Goal: Task Accomplishment & Management: Manage account settings

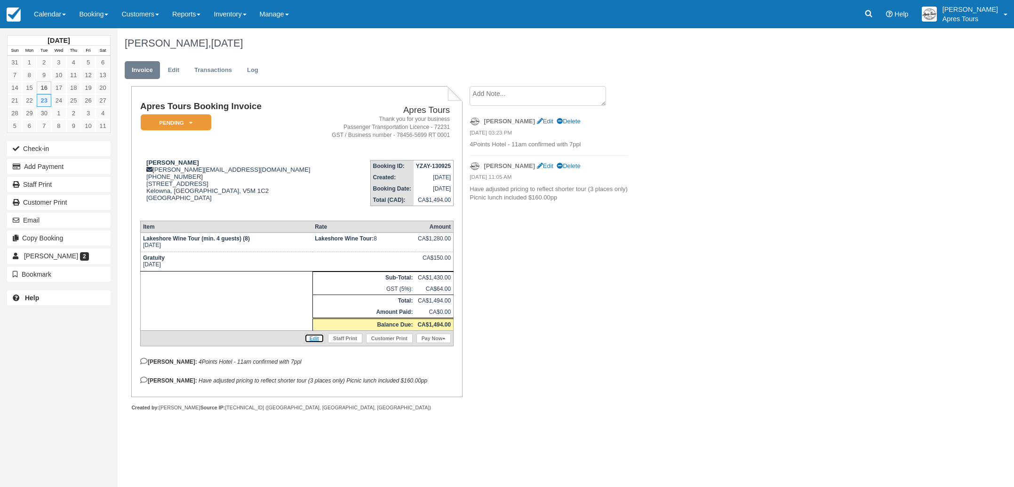
click at [310, 343] on link "Edit" at bounding box center [315, 338] width 20 height 9
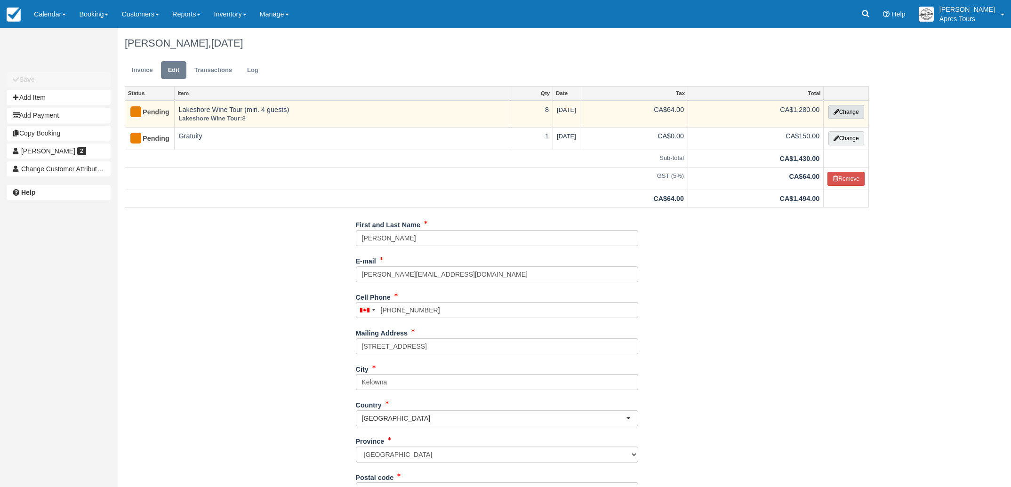
click at [842, 113] on button "Change" at bounding box center [846, 112] width 36 height 14
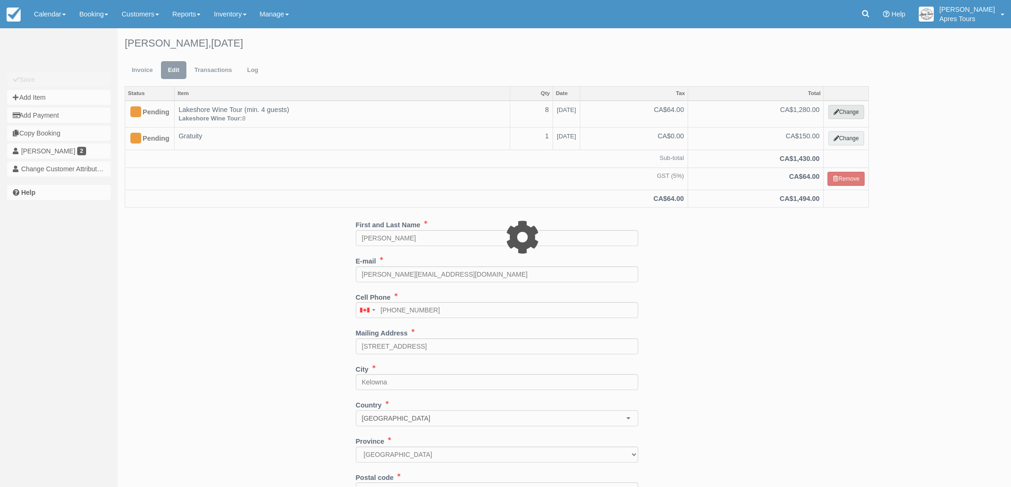
select select "2"
type input "1280.00"
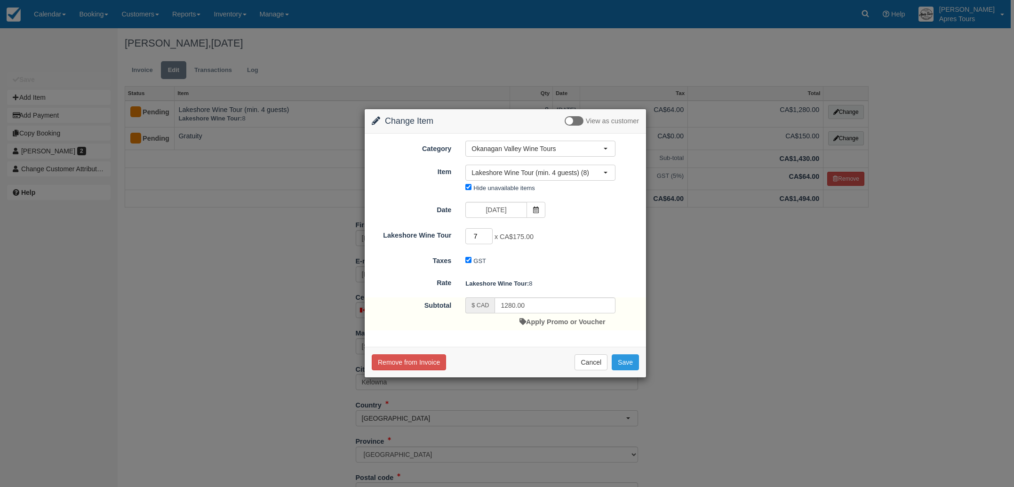
type input "7"
click at [490, 238] on input "7" at bounding box center [479, 236] width 27 height 16
click at [514, 305] on input "1225.00" at bounding box center [555, 305] width 121 height 16
type input "1120.00"
click at [634, 358] on button "Save" at bounding box center [625, 362] width 27 height 16
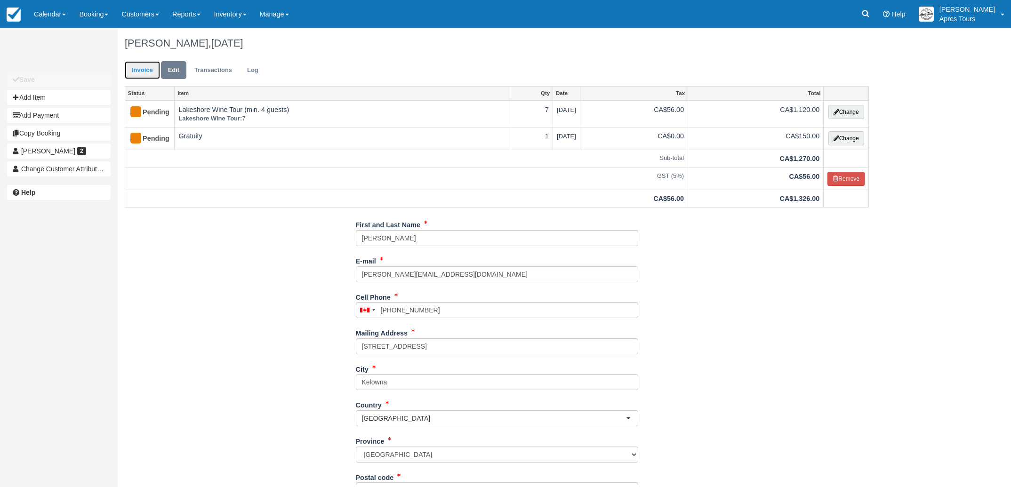
click at [140, 72] on link "Invoice" at bounding box center [142, 70] width 35 height 18
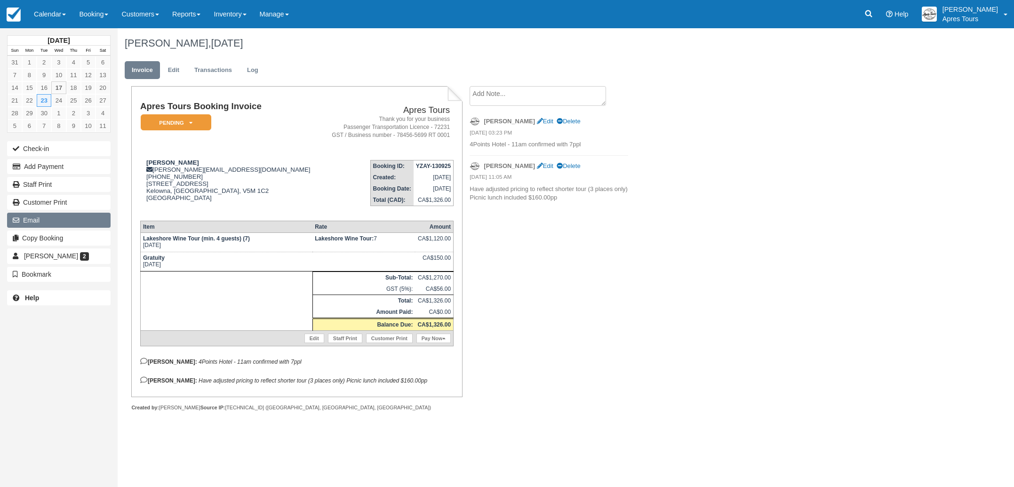
click at [31, 221] on button "Email" at bounding box center [59, 220] width 104 height 15
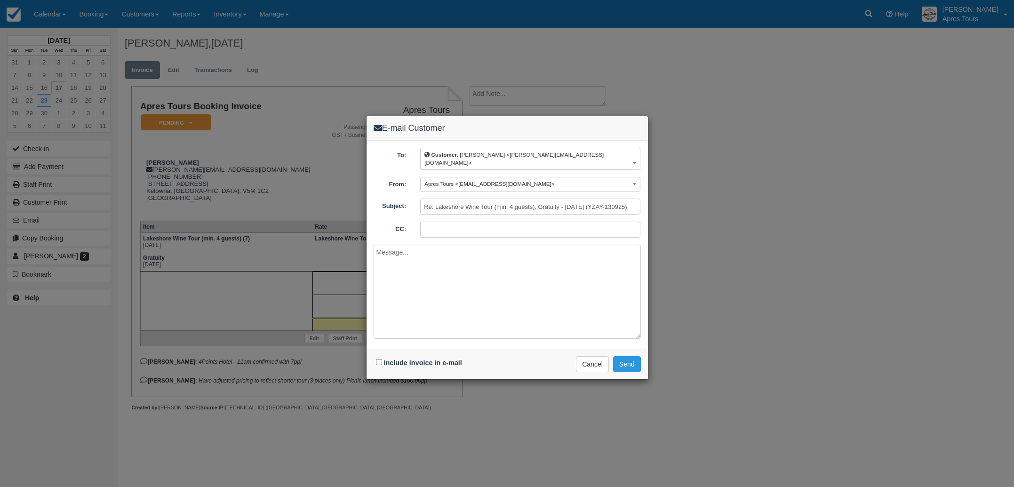
click at [434, 222] on input "CC:" at bounding box center [530, 230] width 220 height 16
type input "info@aprestours.com"
click at [378, 359] on input "Include invoice in e-mail" at bounding box center [379, 362] width 6 height 6
checkbox input "true"
click at [397, 258] on textarea at bounding box center [507, 292] width 267 height 94
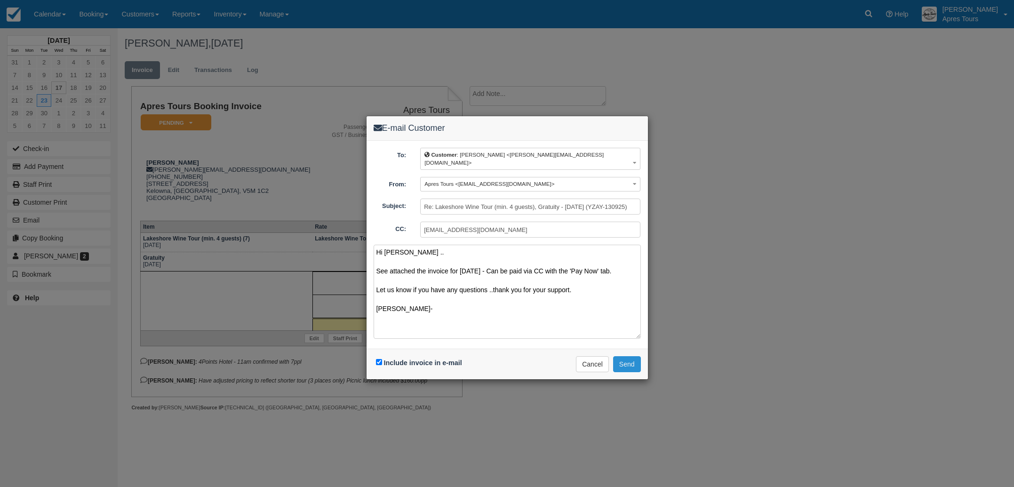
type textarea "Hi Vincent .. See attached the invoice for Tuesday September 23rd - Can be paid…"
click at [629, 358] on button "Send" at bounding box center [627, 364] width 28 height 16
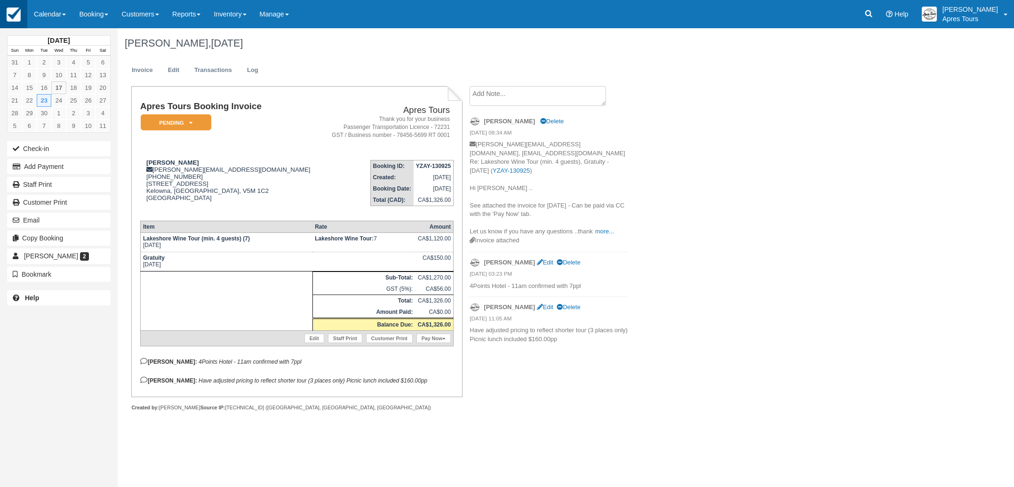
click at [16, 13] on img at bounding box center [14, 15] width 14 height 14
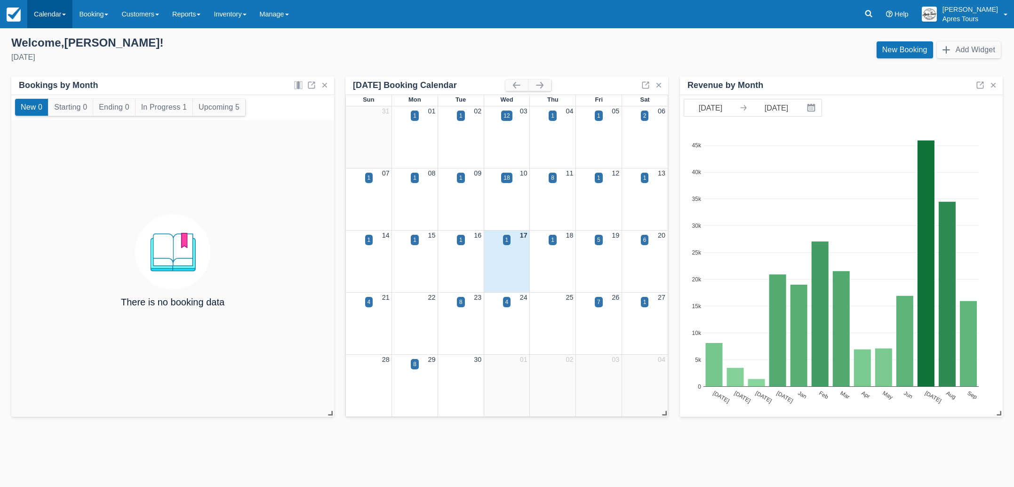
click at [55, 16] on link "Calendar" at bounding box center [49, 14] width 45 height 28
click at [56, 88] on link "Month" at bounding box center [65, 89] width 74 height 20
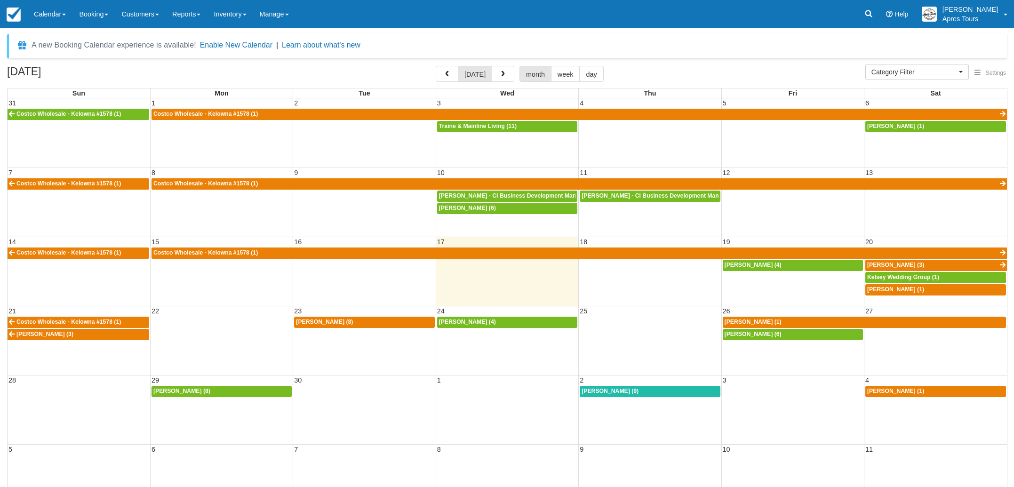
select select
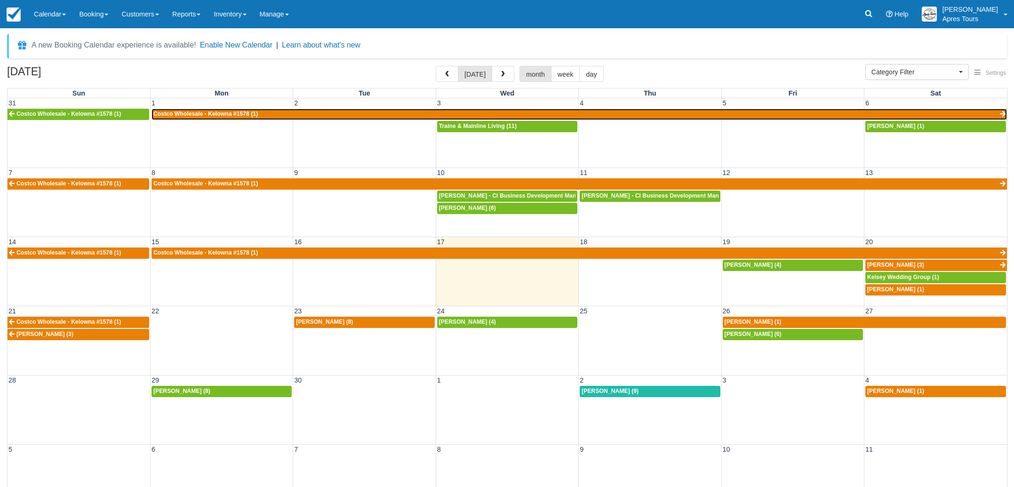
click at [372, 115] on link "Costco Wholesale - Kelowna #1578 (1)" at bounding box center [580, 114] width 856 height 11
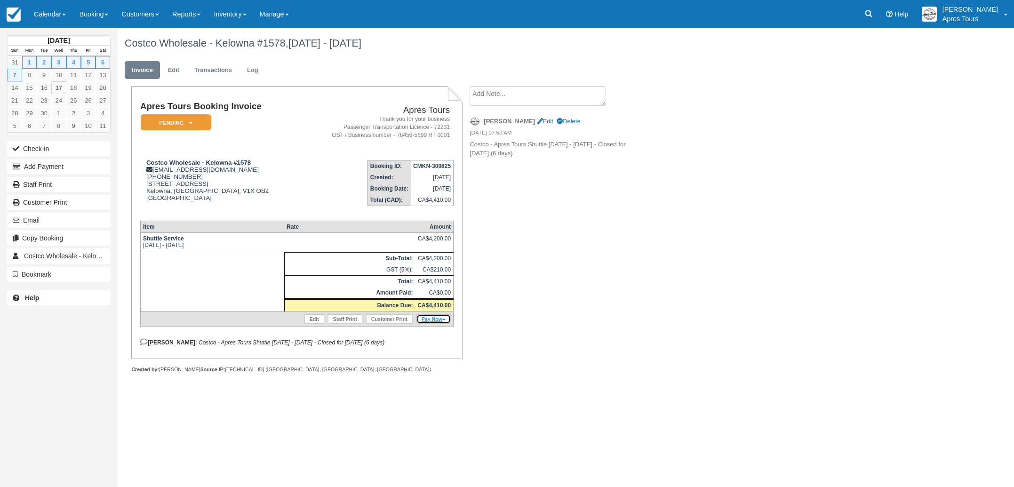
click at [438, 324] on link "Pay Now" at bounding box center [434, 318] width 34 height 9
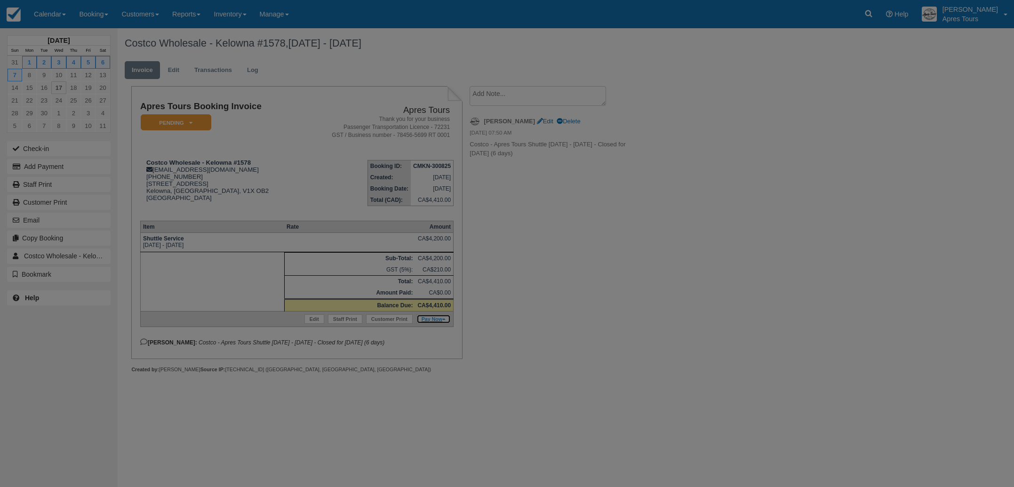
type input "[DATE]"
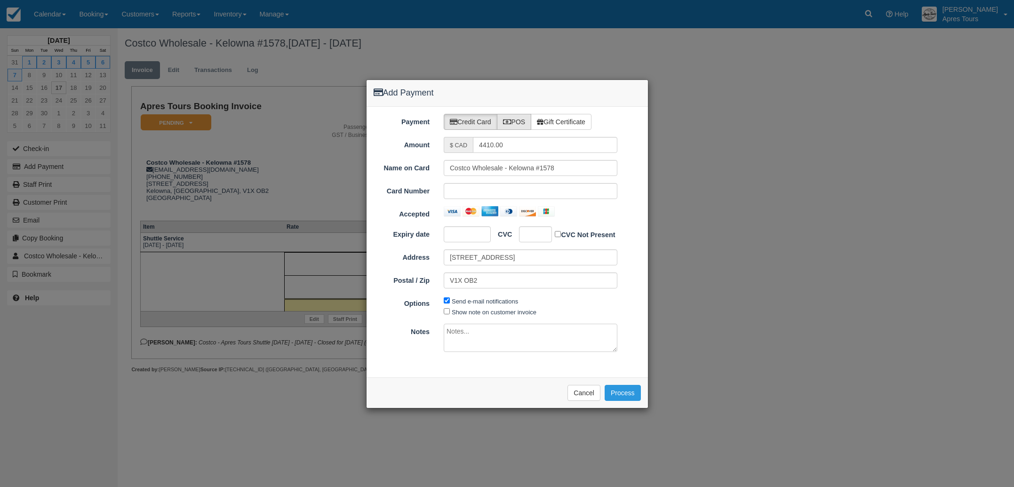
click at [518, 123] on label "POS" at bounding box center [514, 122] width 35 height 16
radio input "true"
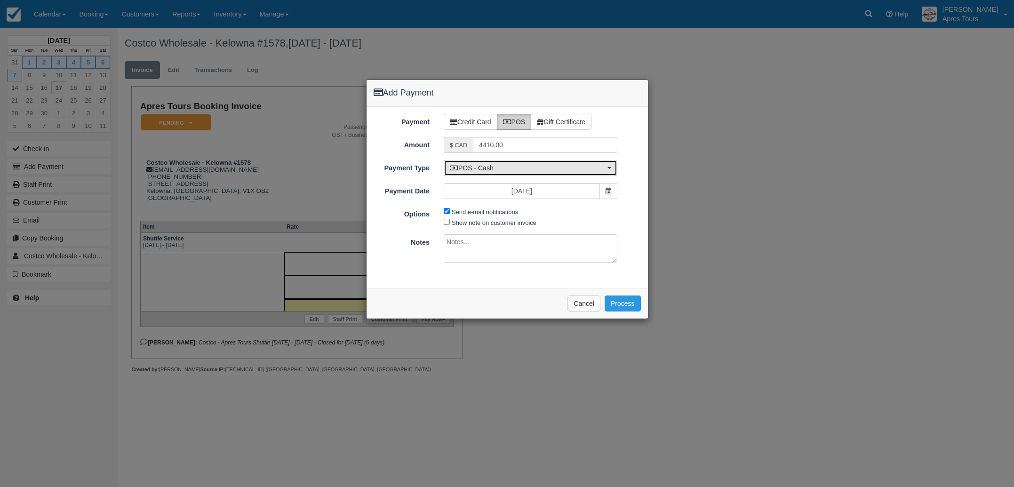
click at [513, 167] on span "POS - Cash" at bounding box center [527, 167] width 155 height 9
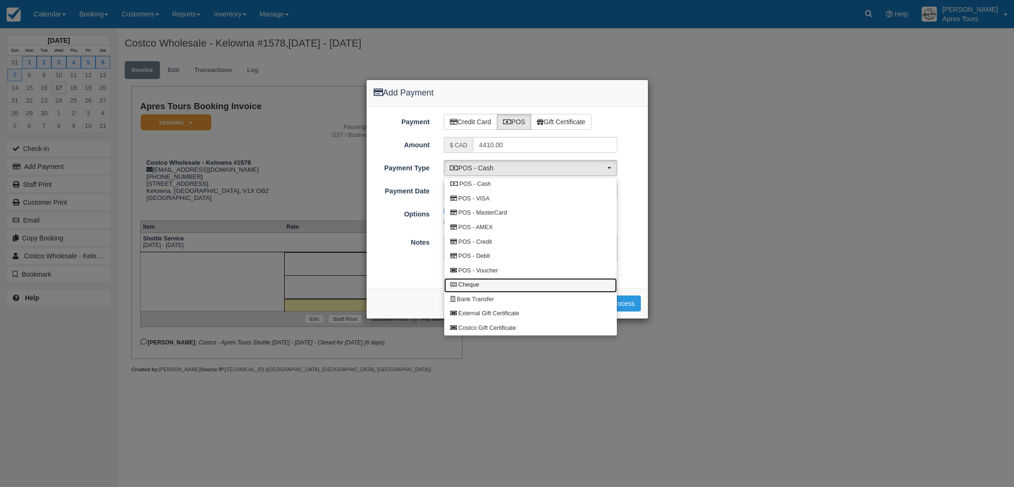
click at [466, 288] on span "Cheque" at bounding box center [468, 285] width 21 height 8
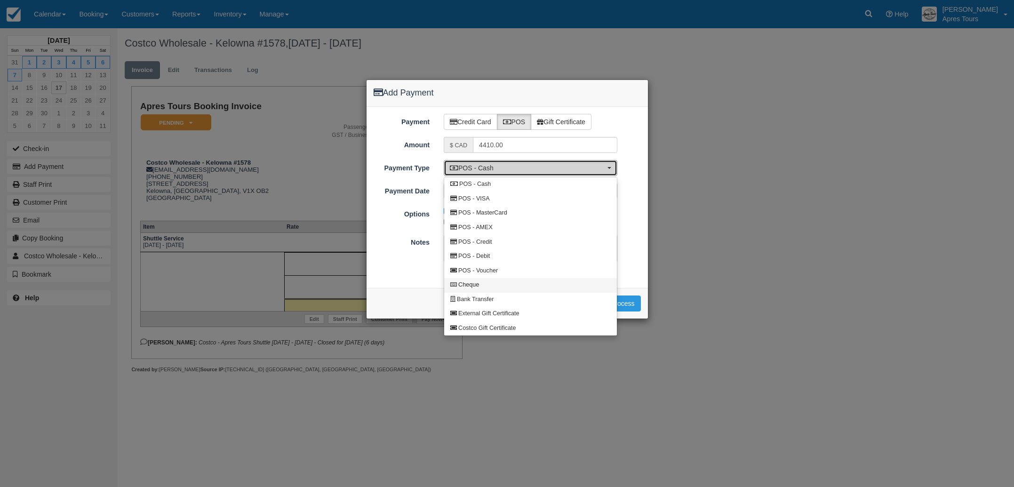
select select "CHEQUE"
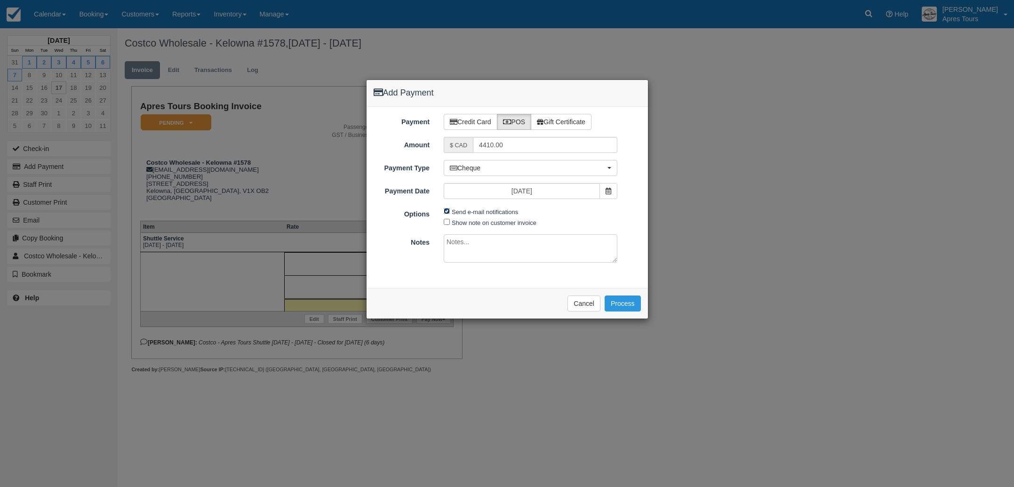
click at [447, 212] on input "Send e-mail notifications" at bounding box center [447, 211] width 6 height 6
checkbox input "false"
click at [611, 194] on icon at bounding box center [609, 191] width 6 height 7
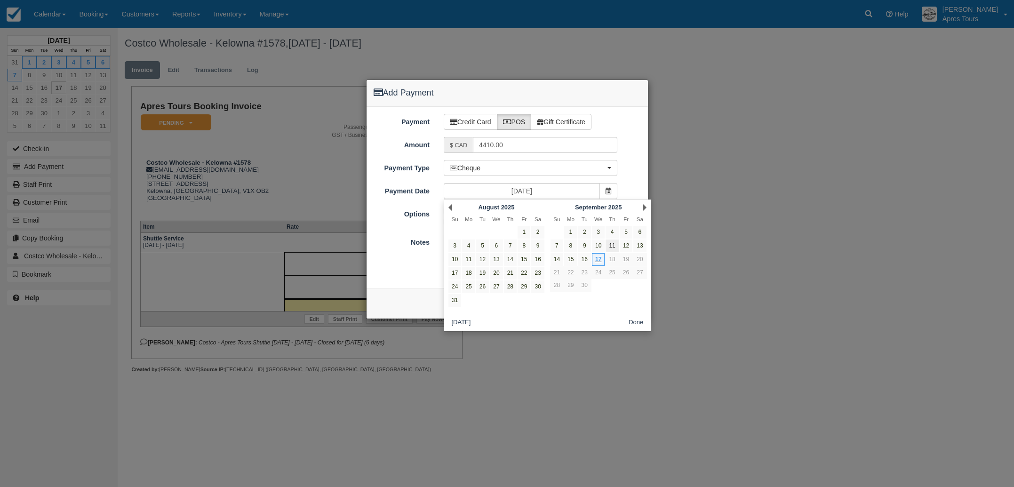
click at [612, 250] on link "11" at bounding box center [612, 246] width 13 height 13
type input "[DATE]"
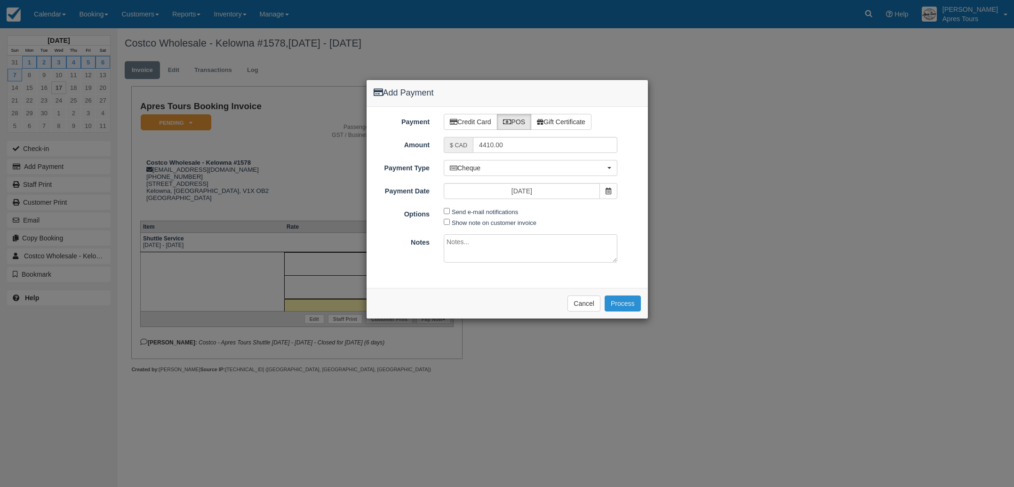
click at [622, 303] on button "Process" at bounding box center [623, 304] width 36 height 16
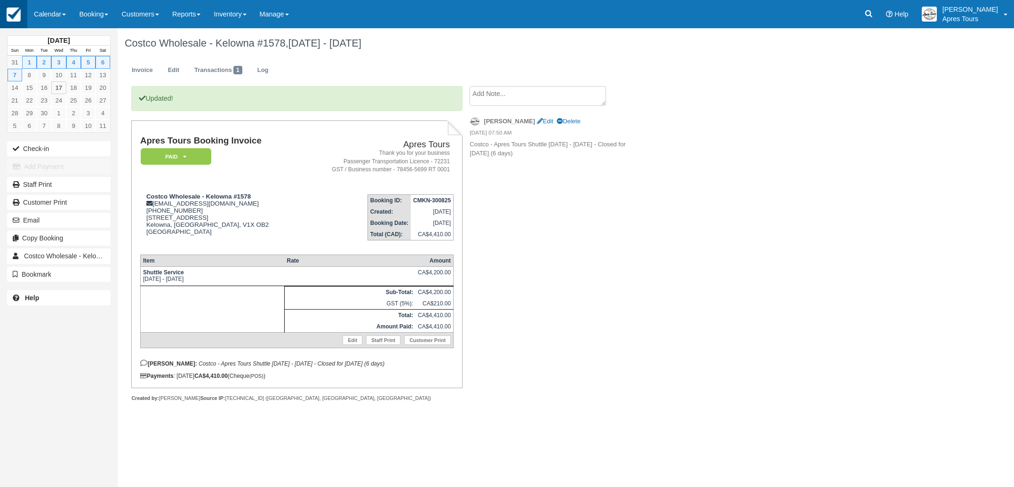
click at [21, 14] on link at bounding box center [13, 14] width 27 height 28
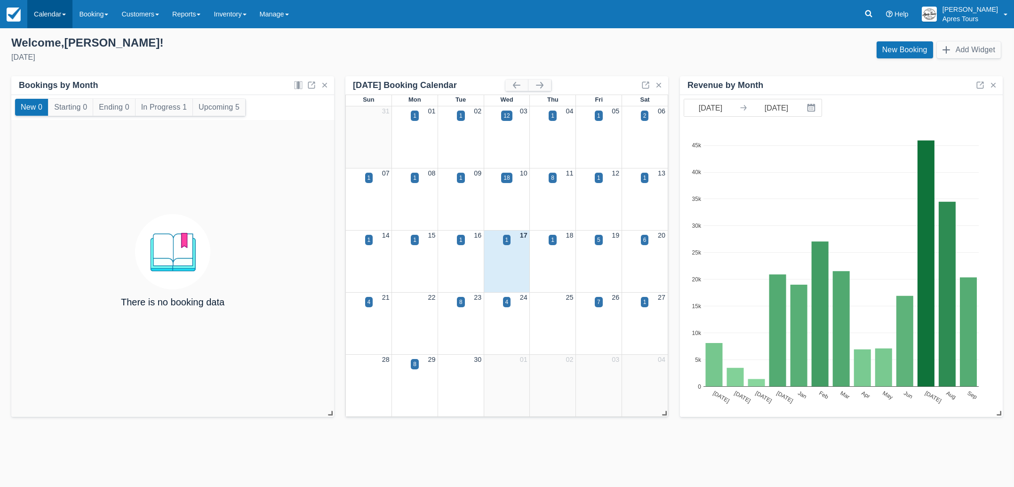
click at [40, 10] on link "Calendar" at bounding box center [49, 14] width 45 height 28
click at [50, 91] on link "Month" at bounding box center [65, 89] width 74 height 20
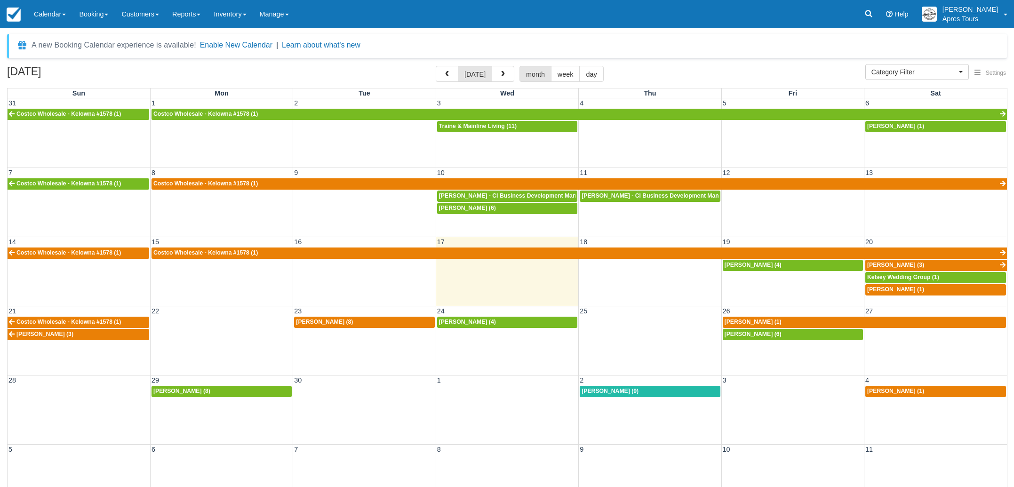
select select
click at [35, 336] on span "[PERSON_NAME] (3)" at bounding box center [44, 334] width 57 height 7
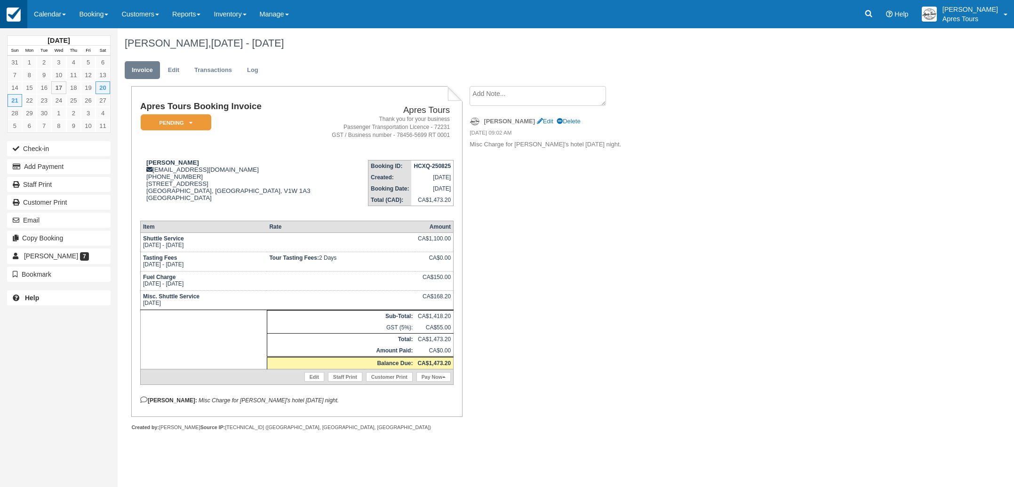
click at [15, 17] on img at bounding box center [14, 15] width 14 height 14
